Goal: Information Seeking & Learning: Learn about a topic

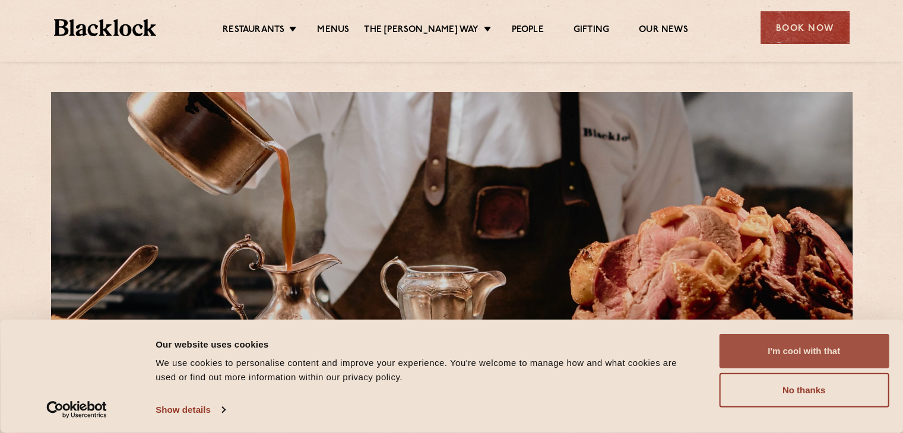
click at [771, 341] on button "I'm cool with that" at bounding box center [804, 351] width 170 height 34
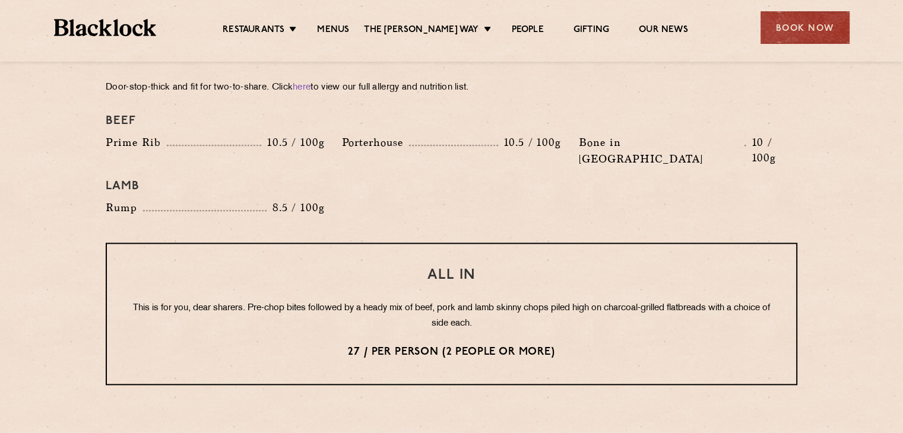
scroll to position [1365, 0]
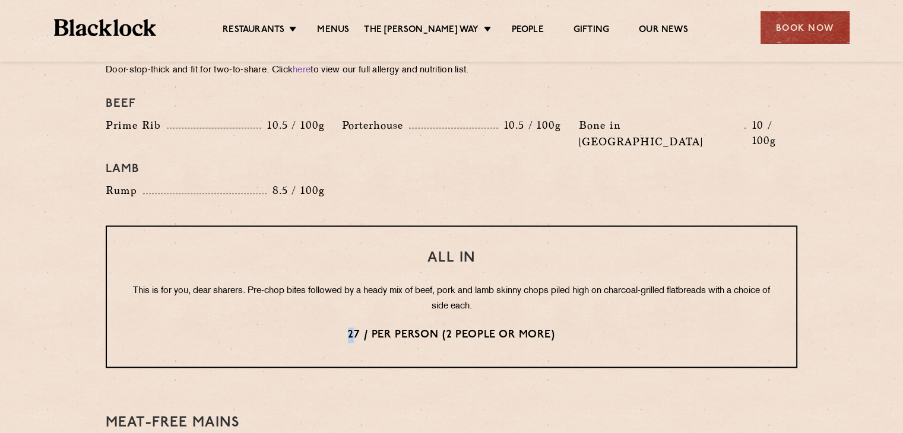
drag, startPoint x: 354, startPoint y: 298, endPoint x: 335, endPoint y: 298, distance: 19.6
click at [335, 328] on p "27 / per person (2 people or more)" at bounding box center [452, 335] width 642 height 15
click at [354, 328] on p "27 / per person (2 people or more)" at bounding box center [452, 335] width 642 height 15
drag, startPoint x: 357, startPoint y: 298, endPoint x: 340, endPoint y: 298, distance: 16.6
click at [340, 328] on p "27 / per person (2 people or more)" at bounding box center [452, 335] width 642 height 15
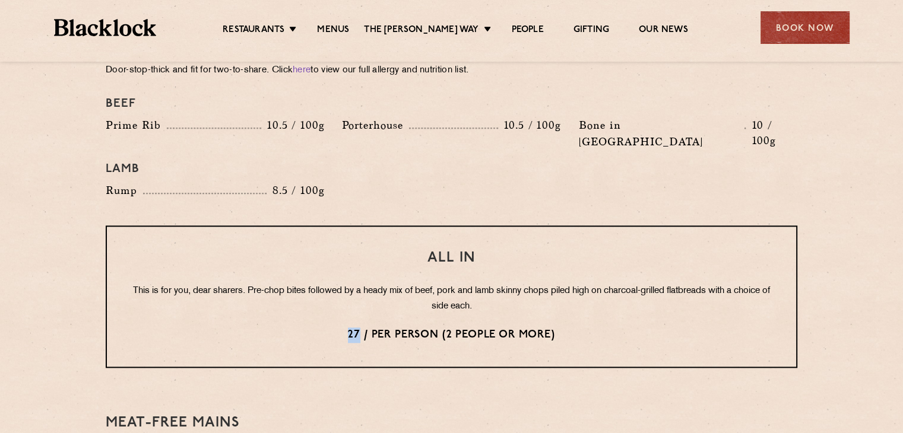
copy p "27"
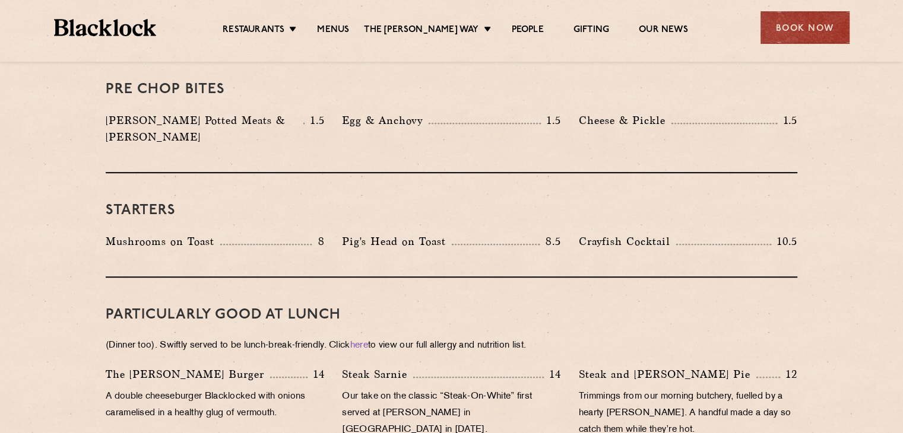
scroll to position [416, 0]
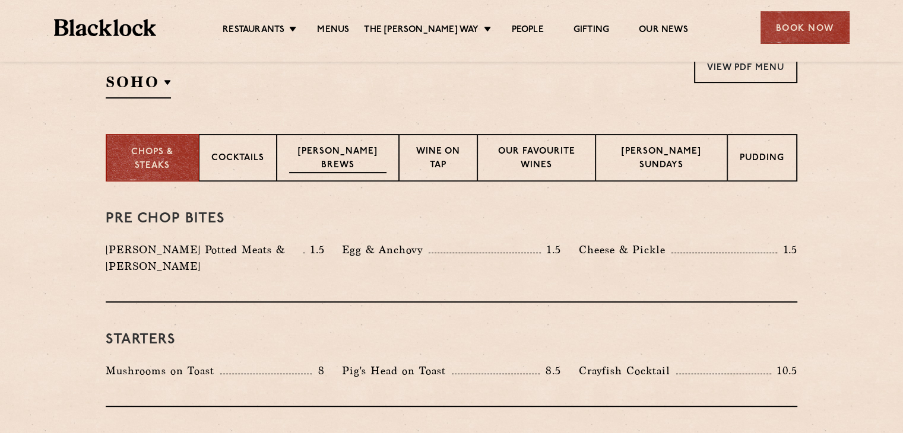
click at [324, 175] on div "[PERSON_NAME] Brews" at bounding box center [338, 157] width 122 height 47
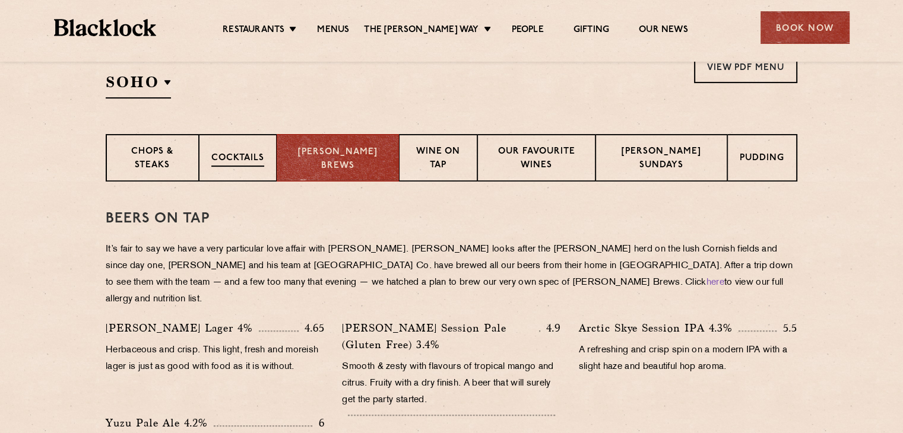
click at [259, 154] on p "Cocktails" at bounding box center [237, 159] width 53 height 15
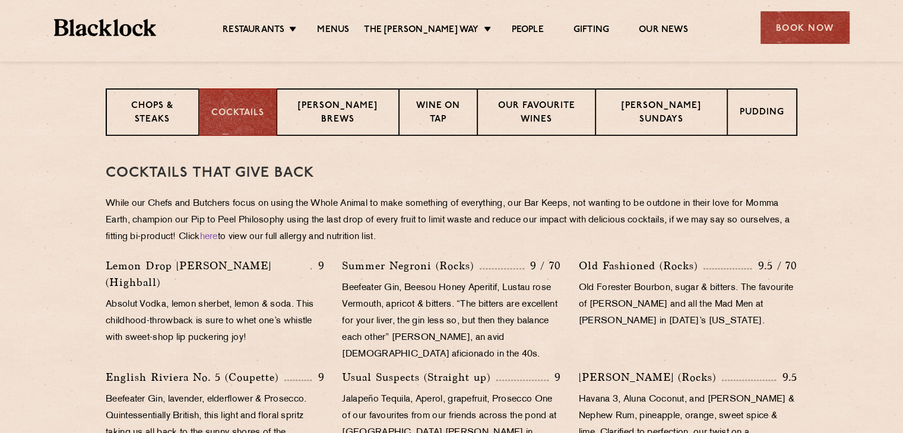
scroll to position [534, 0]
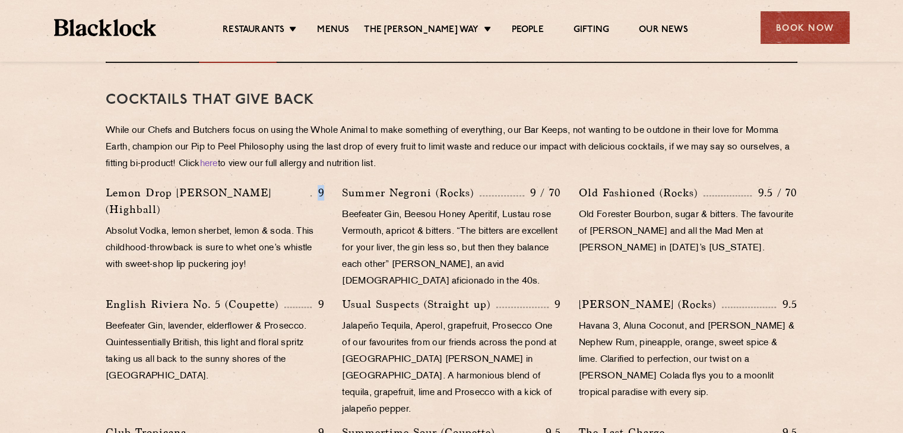
drag, startPoint x: 318, startPoint y: 186, endPoint x: 329, endPoint y: 188, distance: 11.4
click at [329, 188] on div "Lemon Drop Collins (Highball) 9 Absolut Vodka, lemon sherbet, lemon & soda. Thi…" at bounding box center [215, 241] width 236 height 112
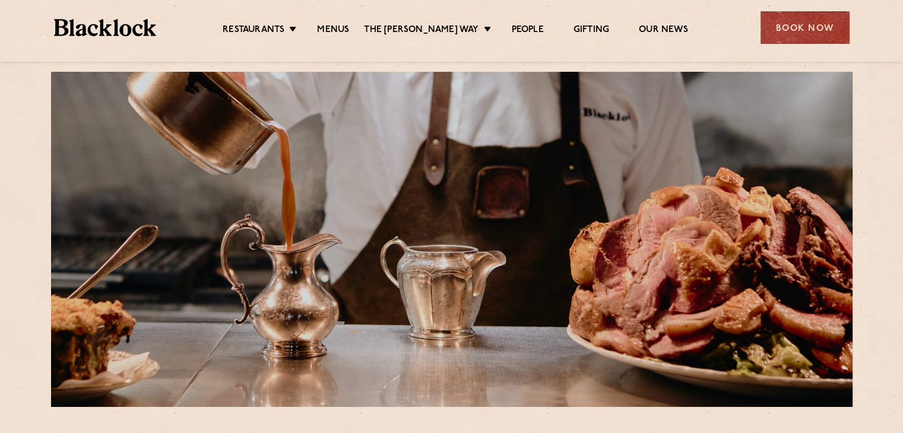
scroll to position [0, 0]
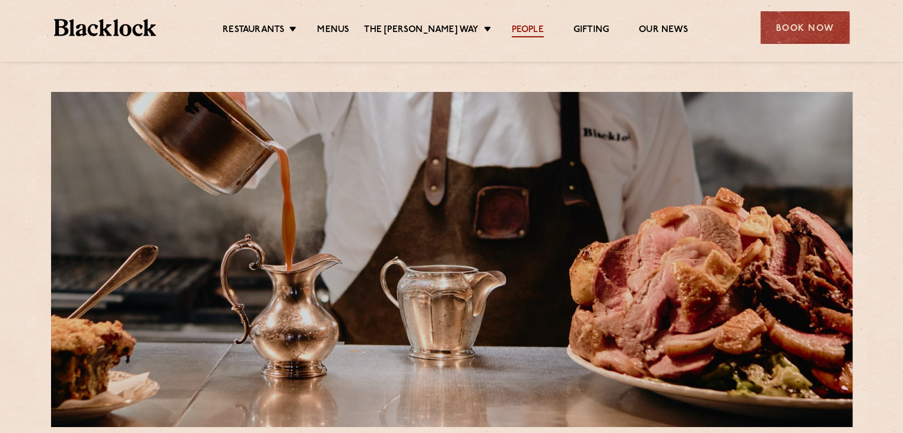
click at [512, 34] on link "People" at bounding box center [528, 30] width 32 height 13
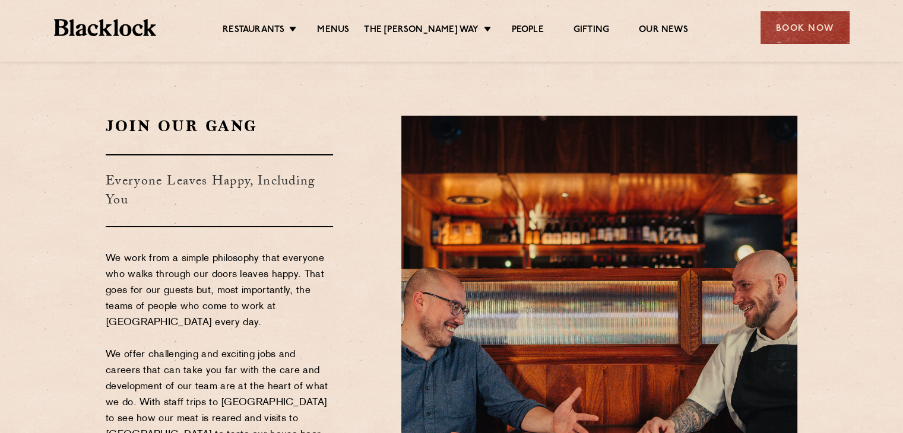
click at [434, 21] on ul "Restaurants Soho City Shoreditch Covent Garden Canary Wharf Manchester Birmingh…" at bounding box center [455, 27] width 598 height 19
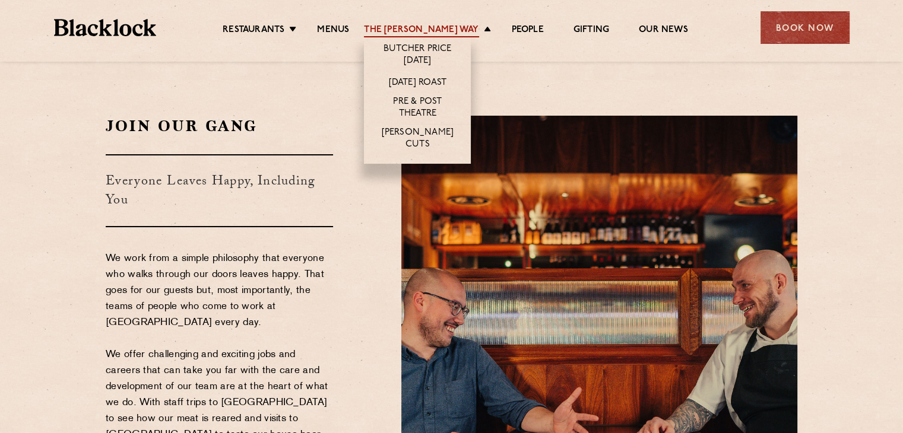
click at [433, 24] on link "The [PERSON_NAME] Way" at bounding box center [421, 30] width 115 height 13
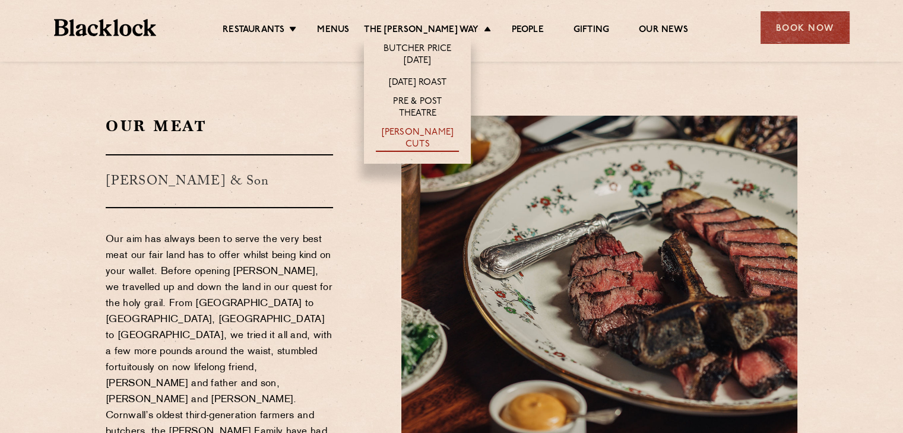
click at [421, 134] on link "[PERSON_NAME] Cuts" at bounding box center [417, 139] width 83 height 25
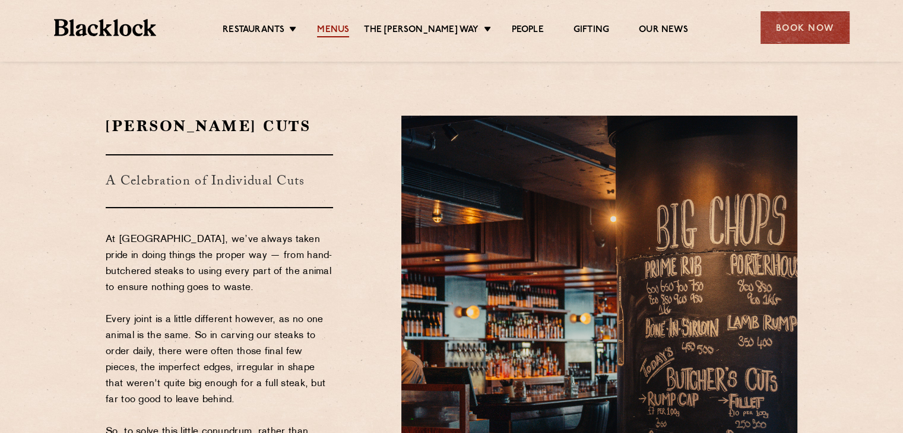
click at [347, 31] on link "Menus" at bounding box center [333, 30] width 32 height 13
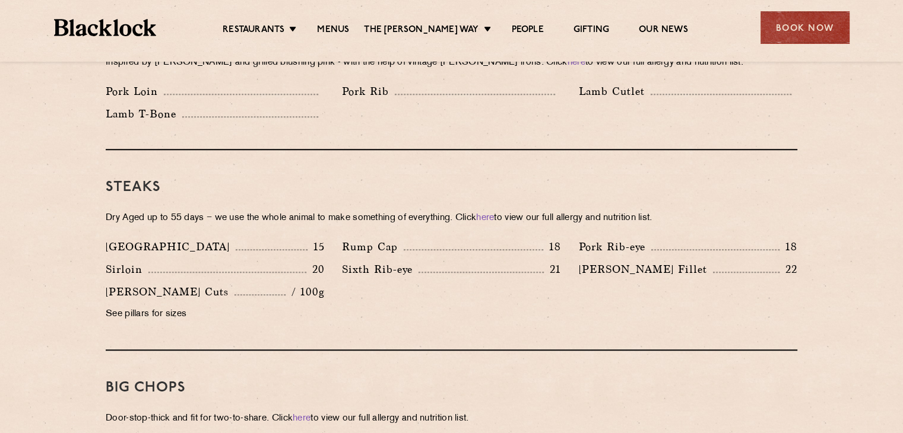
scroll to position [1069, 0]
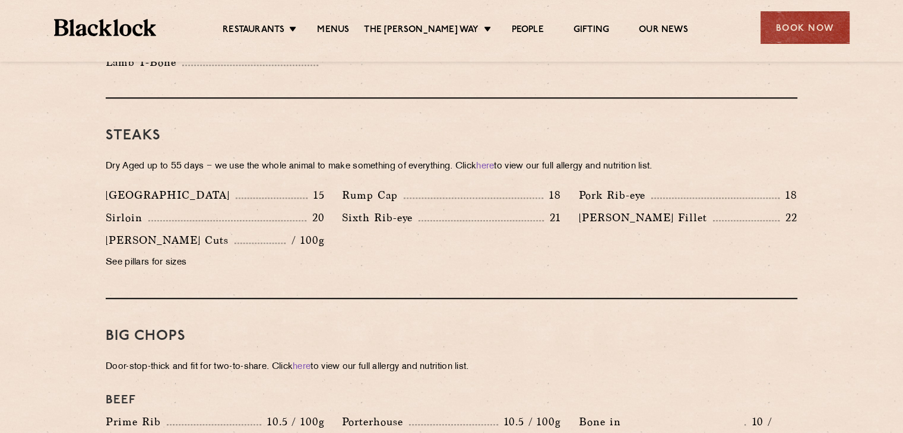
click at [131, 210] on p "Sirloin" at bounding box center [127, 218] width 43 height 17
copy p "Sirloin"
drag, startPoint x: 102, startPoint y: 240, endPoint x: 202, endPoint y: 252, distance: 100.4
click at [202, 252] on div "[PERSON_NAME] Cuts / 100g See pillars for sizes" at bounding box center [215, 254] width 236 height 45
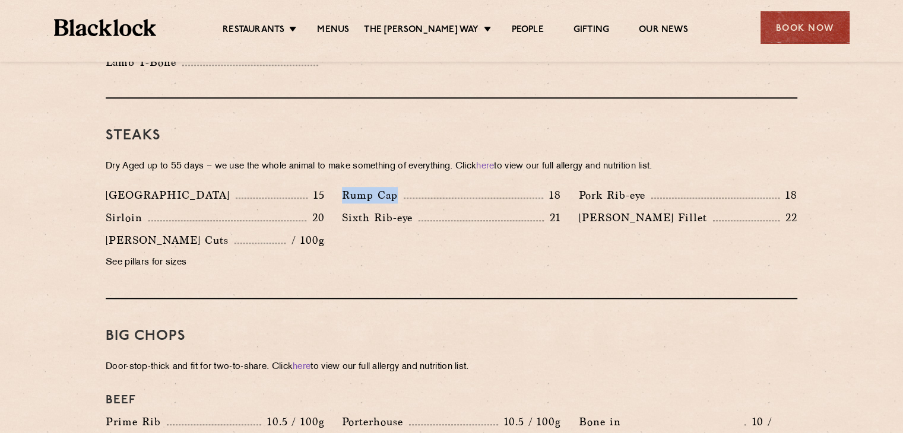
drag, startPoint x: 342, startPoint y: 176, endPoint x: 404, endPoint y: 179, distance: 62.4
click at [404, 187] on div "Rump Cap 18" at bounding box center [451, 195] width 218 height 17
copy p "Rump Cap"
drag, startPoint x: 410, startPoint y: 201, endPoint x: 348, endPoint y: 200, distance: 61.2
click at [348, 210] on p "Sixth Rib-eye" at bounding box center [380, 218] width 77 height 17
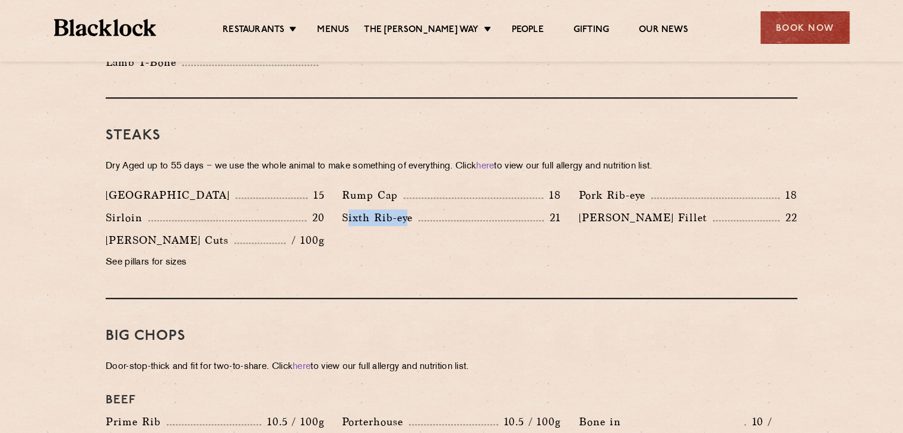
click at [379, 210] on p "Sixth Rib-eye" at bounding box center [380, 218] width 77 height 17
drag, startPoint x: 411, startPoint y: 202, endPoint x: 343, endPoint y: 202, distance: 67.7
click at [343, 210] on p "Sixth Rib-eye" at bounding box center [380, 218] width 77 height 17
copy p "Sixth Rib-eye"
drag, startPoint x: 661, startPoint y: 202, endPoint x: 578, endPoint y: 200, distance: 83.7
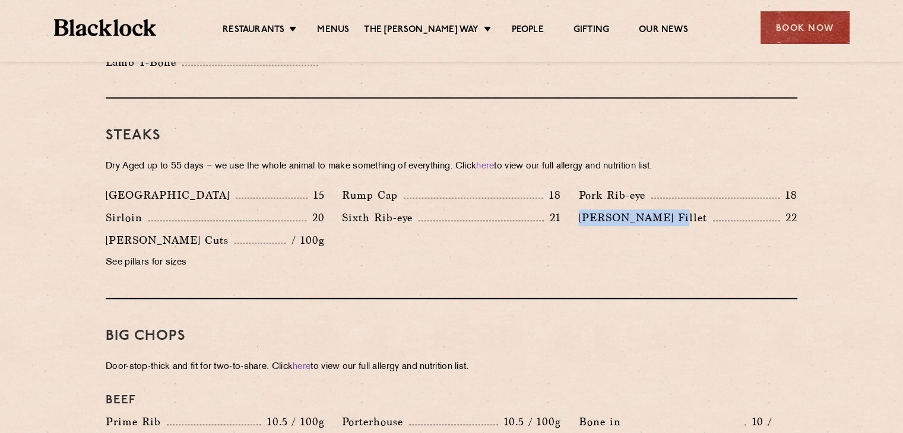
click at [578, 210] on div "Blacklock Fillet 22" at bounding box center [688, 221] width 236 height 23
copy p "Blacklock Fillet"
drag, startPoint x: 338, startPoint y: 176, endPoint x: 560, endPoint y: 175, distance: 221.5
click at [560, 187] on div "Rump Cap 18" at bounding box center [451, 198] width 236 height 23
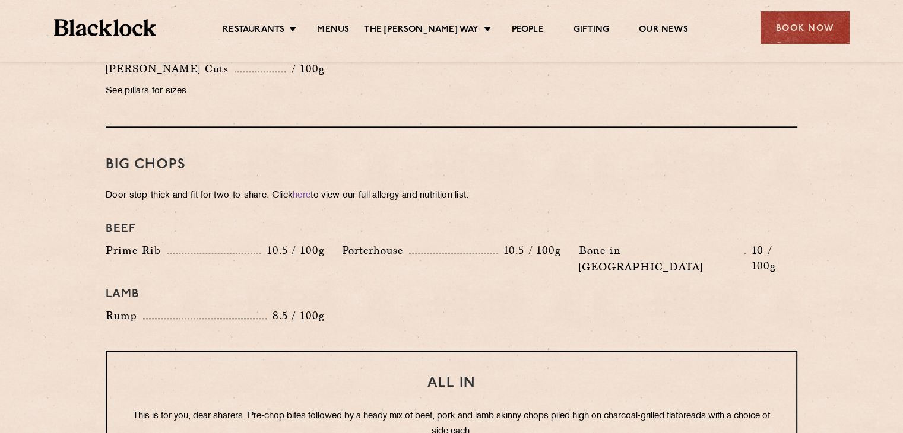
scroll to position [1247, 0]
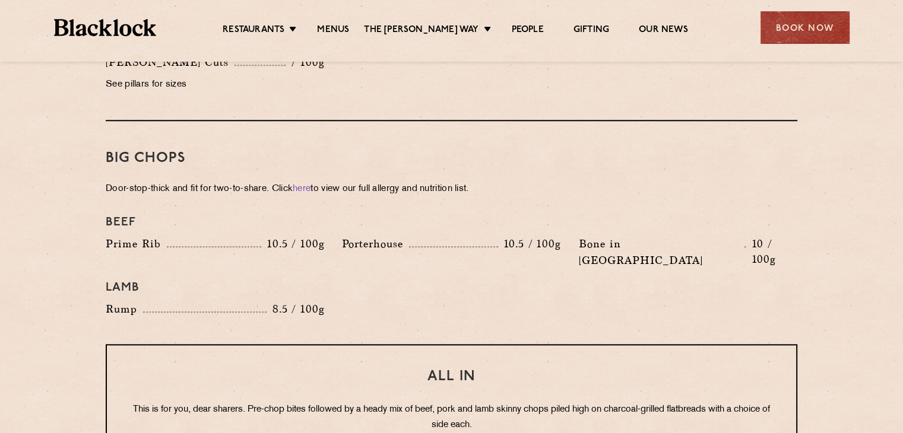
click at [157, 236] on p "Prime Rib" at bounding box center [136, 244] width 61 height 17
drag, startPoint x: 161, startPoint y: 226, endPoint x: 103, endPoint y: 226, distance: 57.6
click at [103, 236] on div "Prime Rib 10.5 / 100g" at bounding box center [215, 255] width 236 height 39
copy p "Prime Rib"
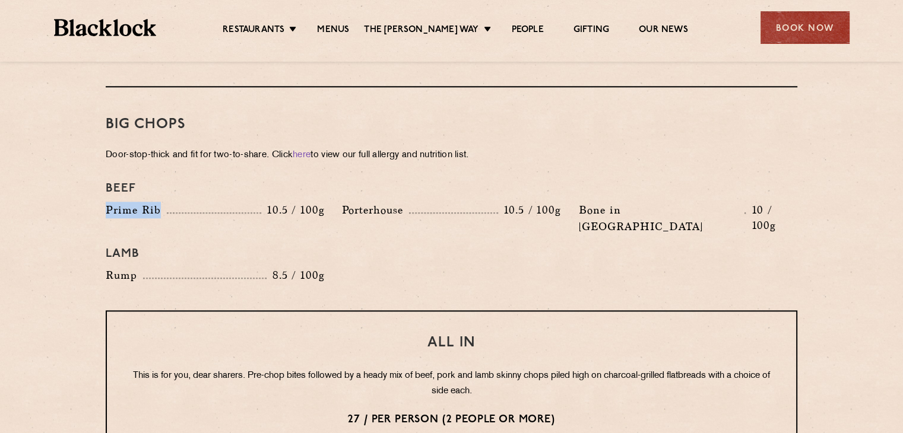
scroll to position [1306, 0]
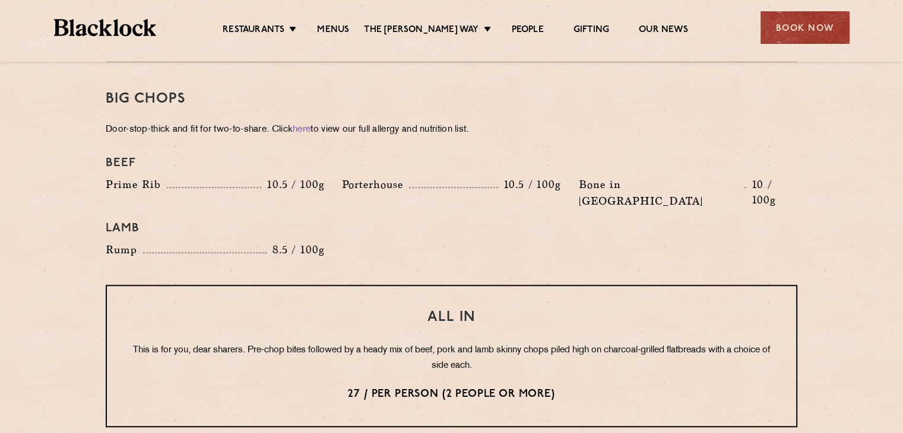
click at [382, 176] on p "Porterhouse" at bounding box center [375, 184] width 67 height 17
copy p "Porterhouse"
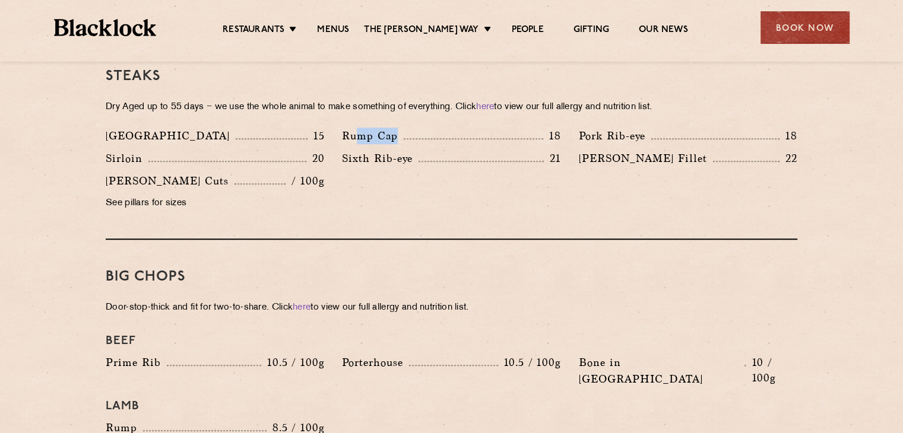
drag, startPoint x: 398, startPoint y: 117, endPoint x: 359, endPoint y: 116, distance: 39.2
click at [359, 128] on p "Rump Cap" at bounding box center [373, 136] width 62 height 17
drag, startPoint x: 144, startPoint y: 119, endPoint x: 105, endPoint y: 119, distance: 38.6
click at [106, 128] on p "Denver" at bounding box center [171, 136] width 130 height 17
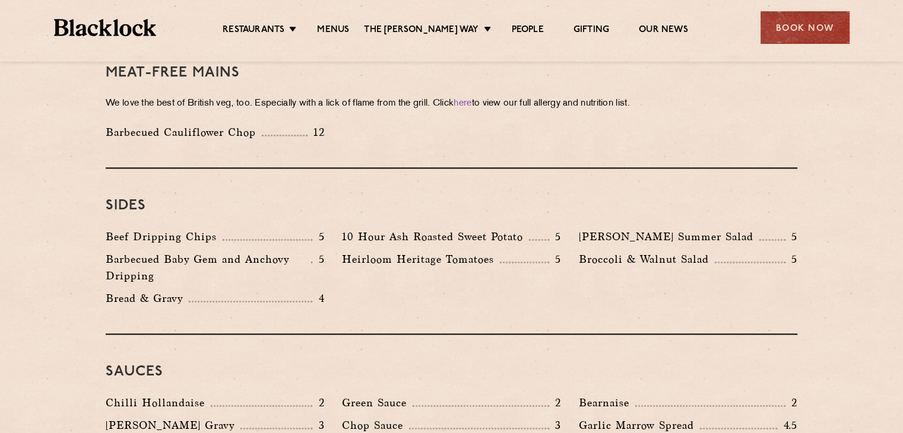
scroll to position [1722, 0]
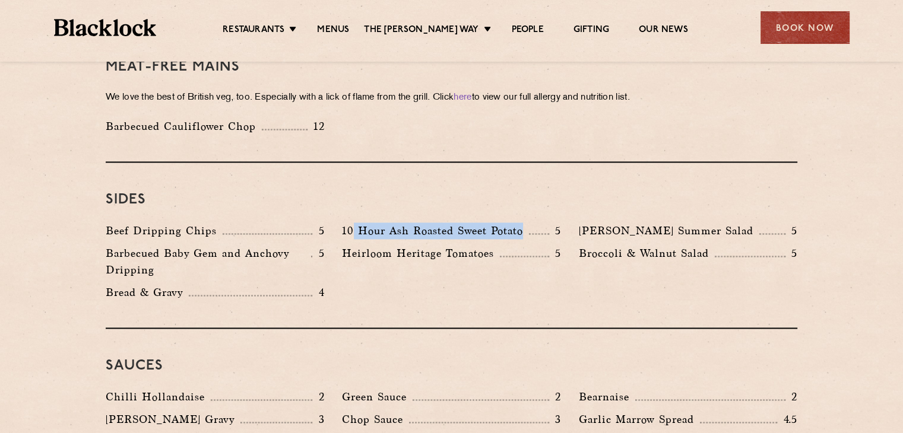
drag, startPoint x: 354, startPoint y: 192, endPoint x: 524, endPoint y: 198, distance: 170.5
click at [524, 223] on p "10 Hour Ash Roasted Sweet Potato" at bounding box center [435, 231] width 187 height 17
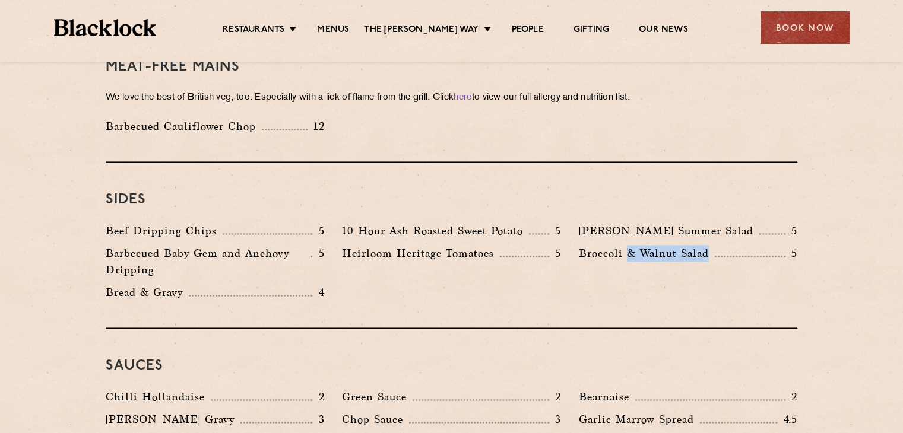
drag, startPoint x: 709, startPoint y: 227, endPoint x: 627, endPoint y: 218, distance: 82.9
click at [627, 245] on div "Broccoli & Walnut Salad 5" at bounding box center [688, 264] width 236 height 39
drag, startPoint x: 691, startPoint y: 195, endPoint x: 570, endPoint y: 186, distance: 121.5
click at [570, 186] on div "Sides Beef Dripping Chips 5 10 Hour Ash Roasted Sweet Potato 5 Roy's Summer Sal…" at bounding box center [452, 246] width 692 height 166
drag, startPoint x: 525, startPoint y: 196, endPoint x: 386, endPoint y: 190, distance: 138.5
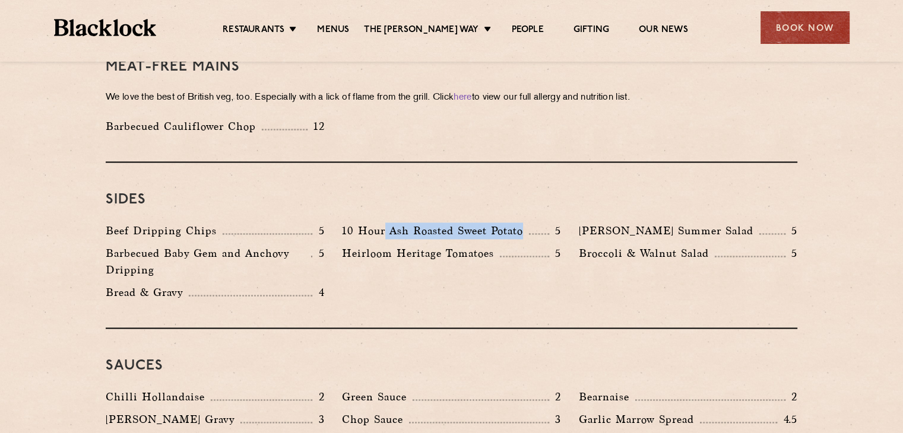
click at [386, 223] on p "10 Hour Ash Roasted Sweet Potato" at bounding box center [435, 231] width 187 height 17
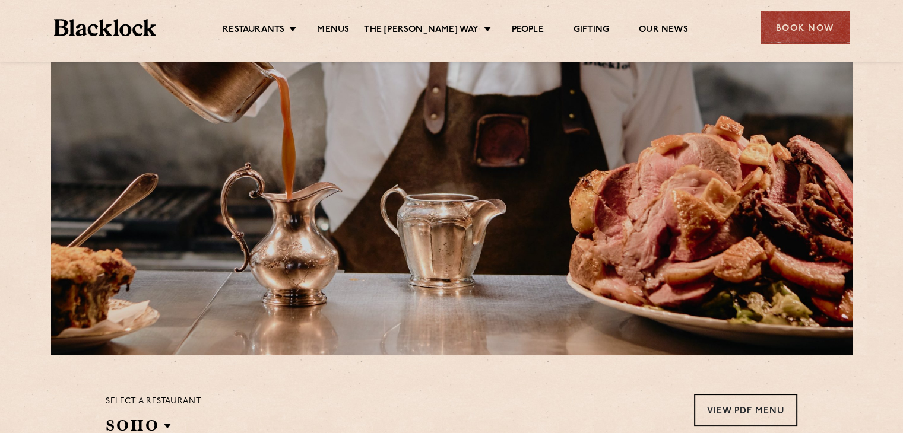
scroll to position [0, 0]
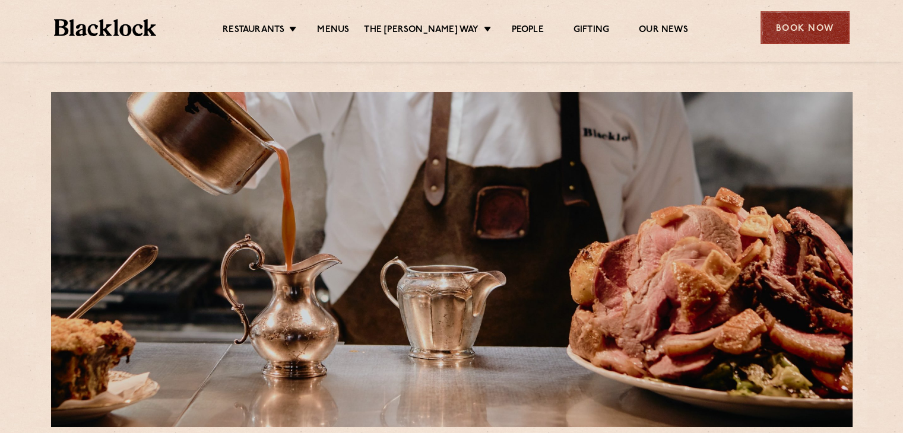
click at [775, 16] on div "Book Now" at bounding box center [805, 27] width 89 height 33
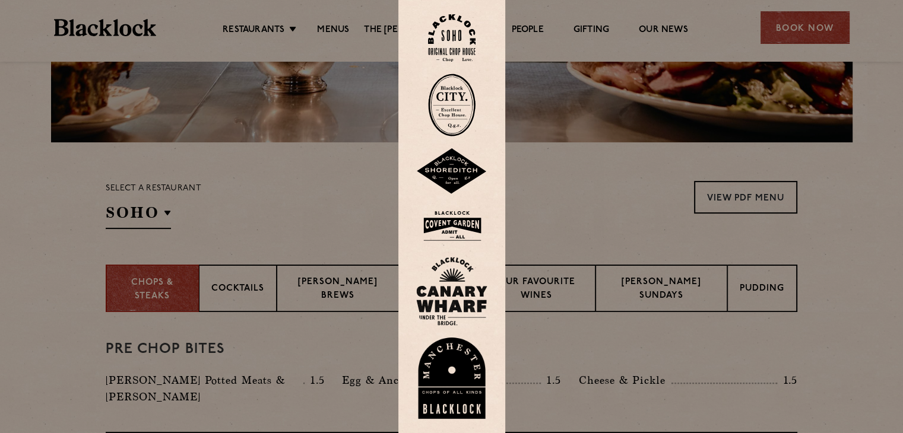
scroll to position [297, 0]
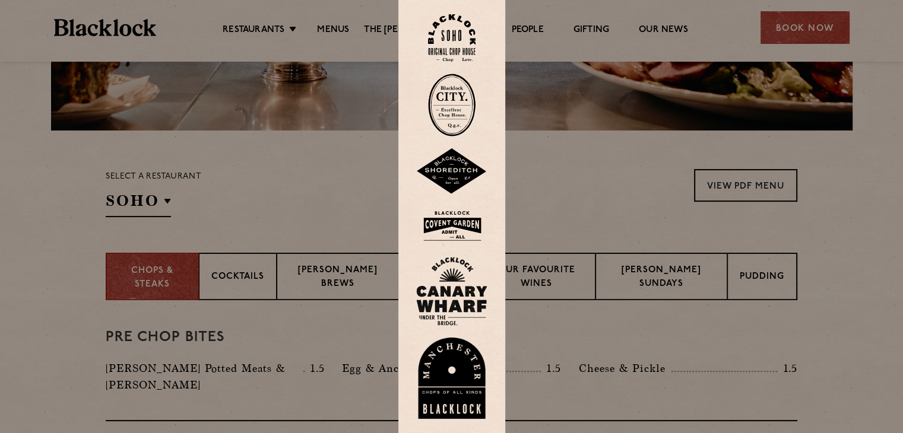
click at [461, 294] on img at bounding box center [451, 291] width 71 height 69
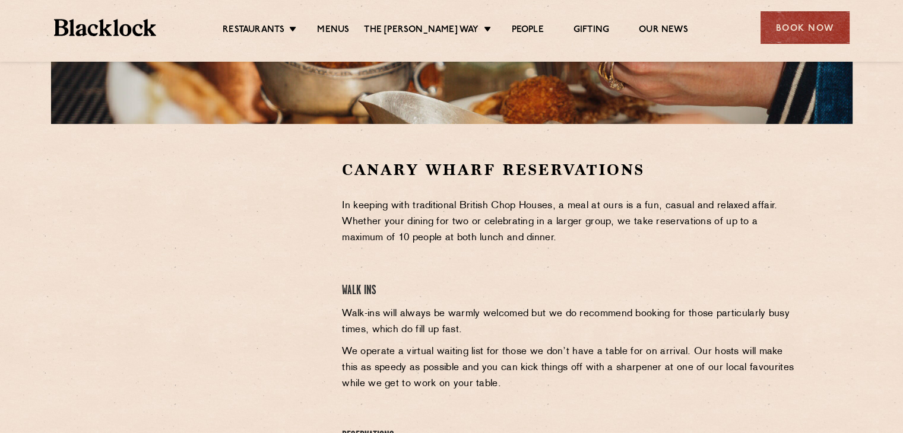
scroll to position [297, 0]
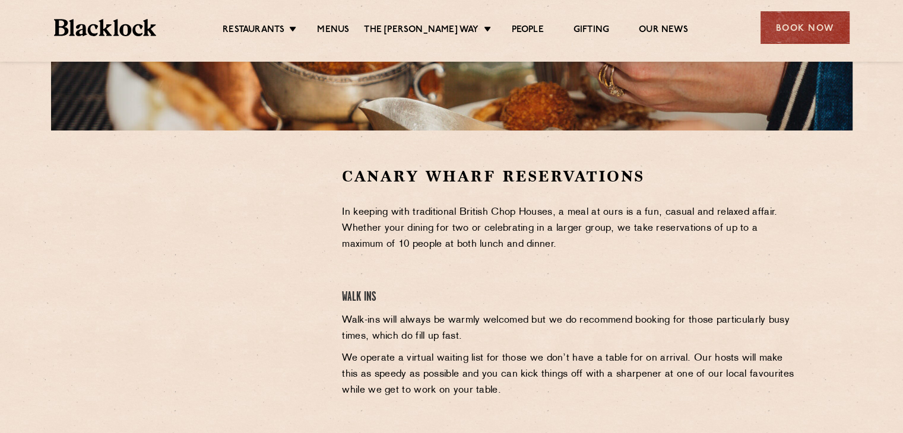
click at [291, 210] on div at bounding box center [215, 255] width 218 height 179
